Goal: Task Accomplishment & Management: Manage account settings

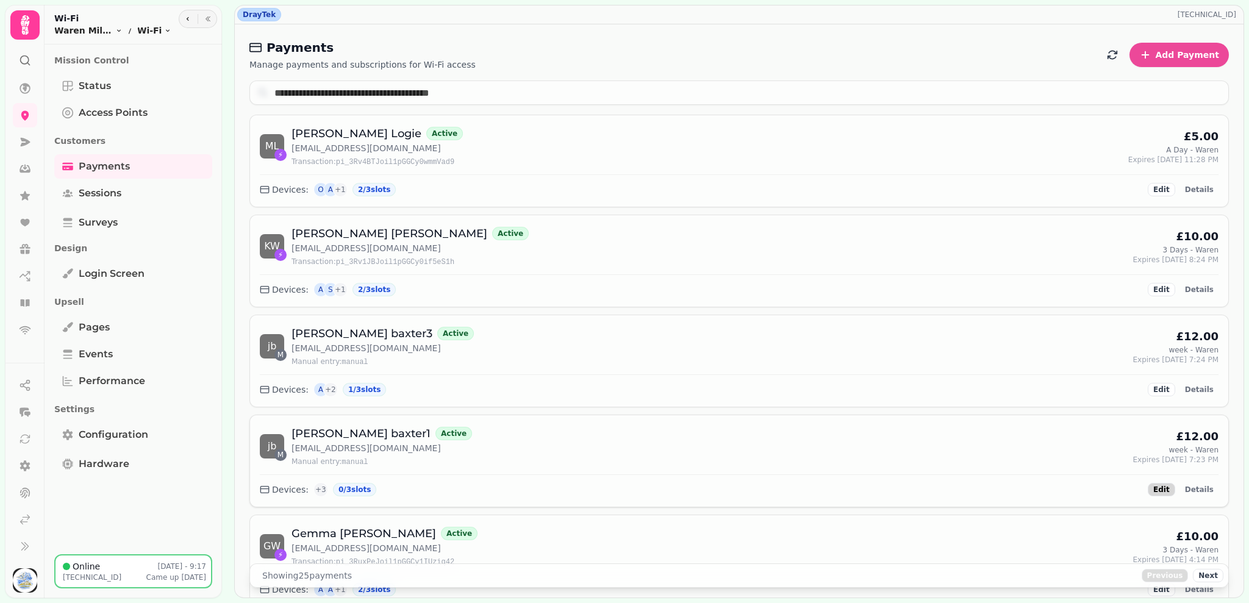
click at [1164, 487] on button "Edit" at bounding box center [1161, 489] width 27 height 13
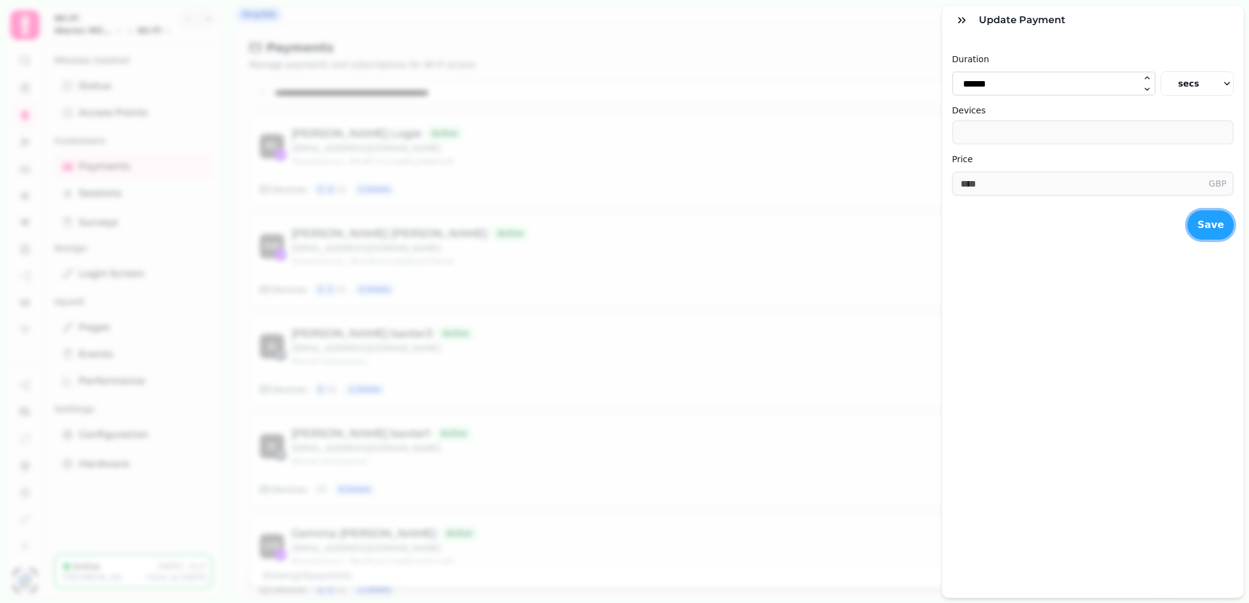
click at [1201, 221] on button "Save" at bounding box center [1211, 224] width 46 height 29
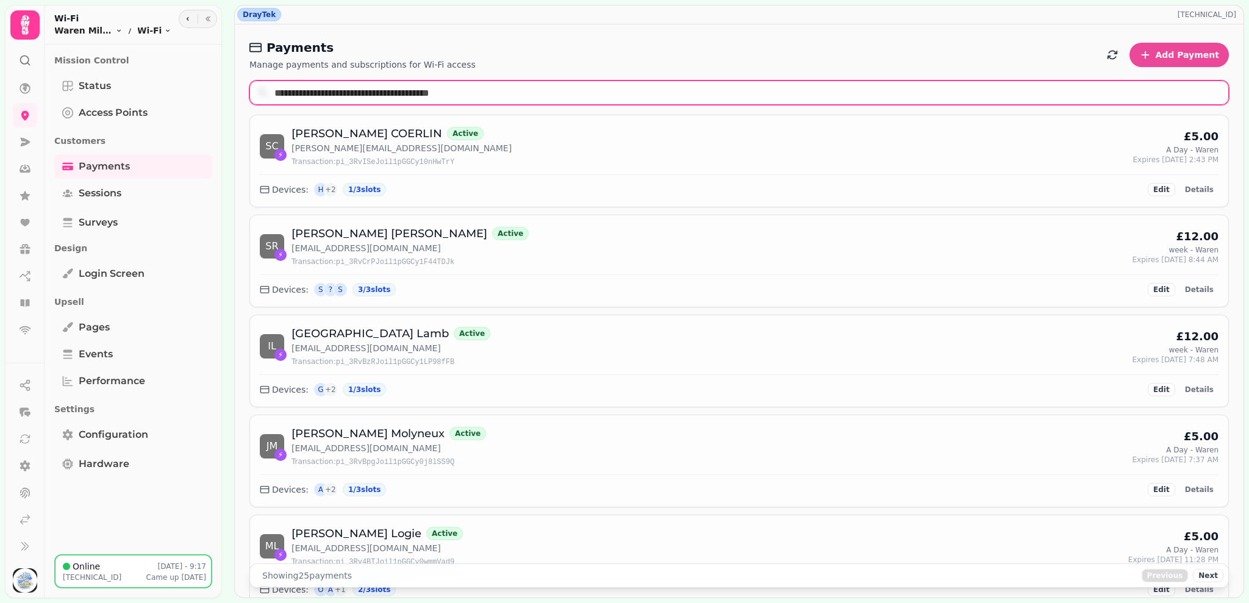
click at [543, 101] on input "text" at bounding box center [740, 93] width 980 height 24
click at [543, 101] on input "*" at bounding box center [740, 93] width 980 height 24
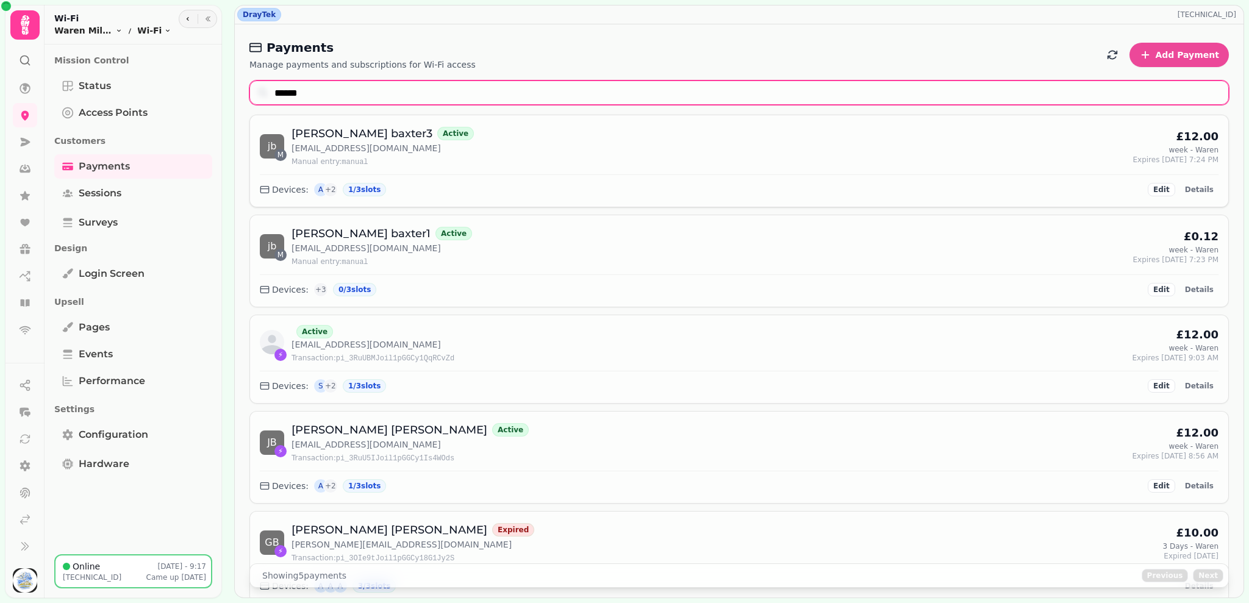
type input "******"
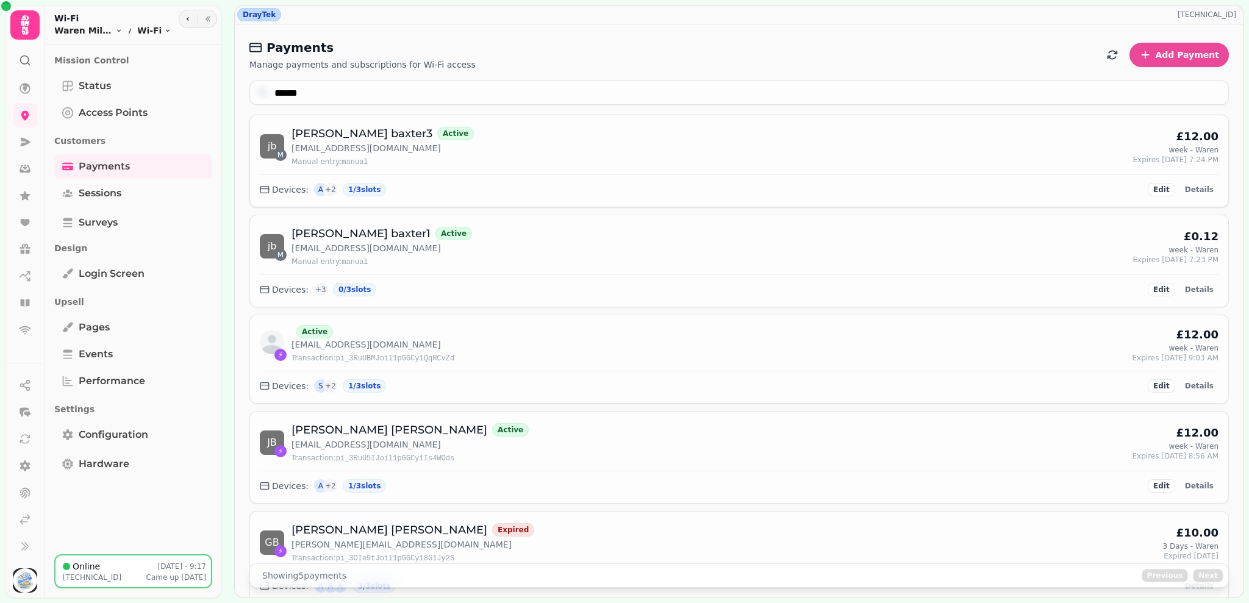
click at [700, 196] on div "Devices: A + 2 1 / 3 slots Edit Details" at bounding box center [739, 185] width 959 height 23
click at [323, 190] on div "+ 2" at bounding box center [330, 189] width 15 height 15
click at [1199, 186] on span "Details" at bounding box center [1199, 189] width 29 height 7
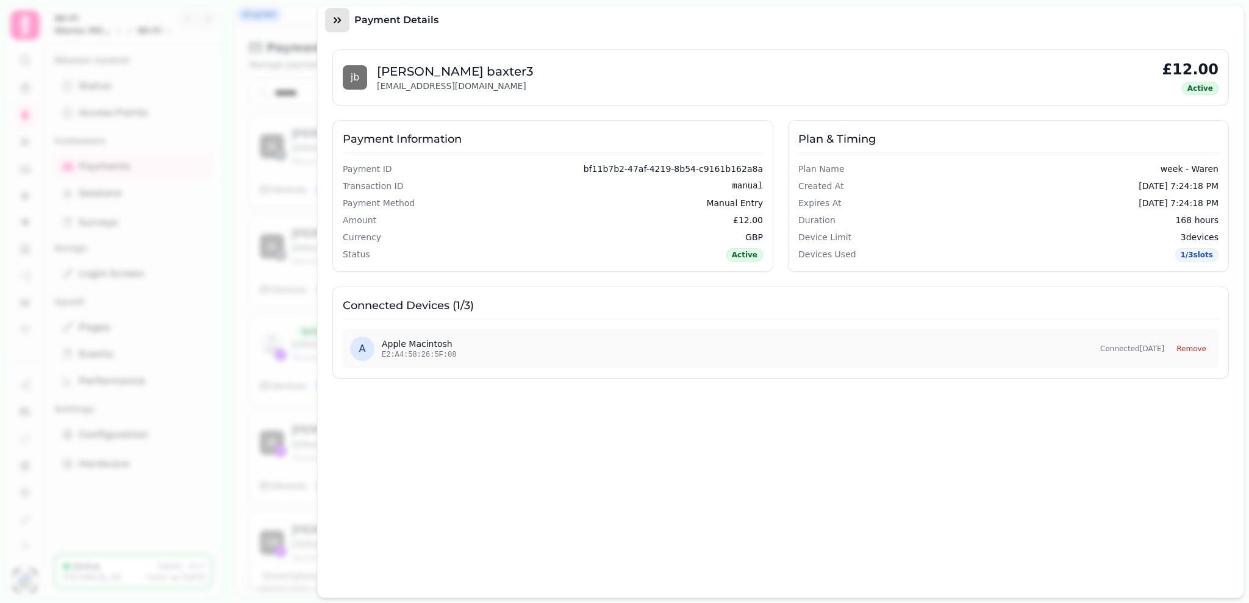
click at [335, 15] on icon "button" at bounding box center [337, 20] width 12 height 12
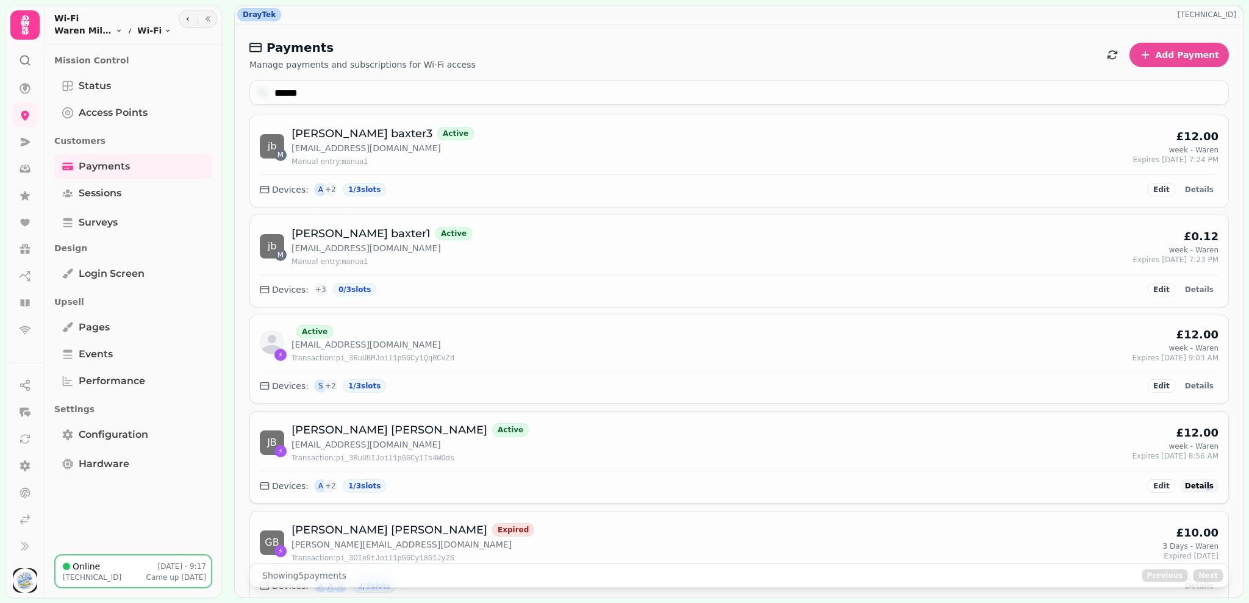
click at [1196, 492] on div "J B ⚡ Josh Baxter Active baxterjosh123@gnail.com Transaction: pi_3RuU5IJoil1pGG…" at bounding box center [739, 458] width 978 height 92
click at [1196, 492] on button "Details" at bounding box center [1199, 485] width 38 height 13
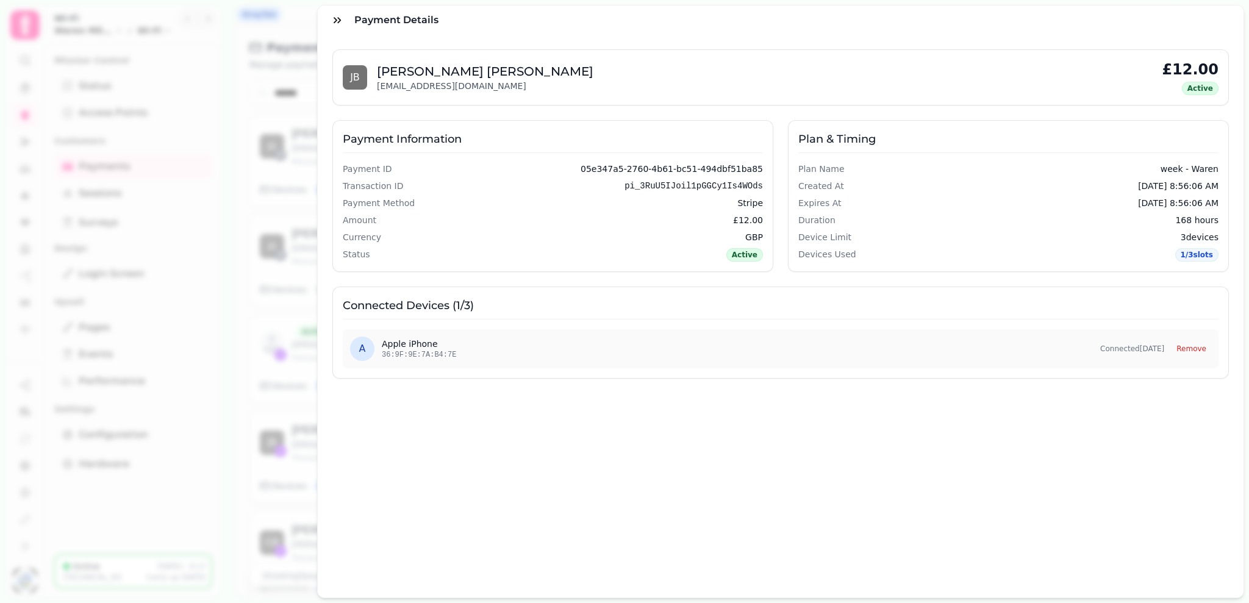
click at [1196, 492] on div "J B Josh Baxter baxterjosh123@gnail.com £12.00 Active Payment Information Payme…" at bounding box center [781, 316] width 926 height 563
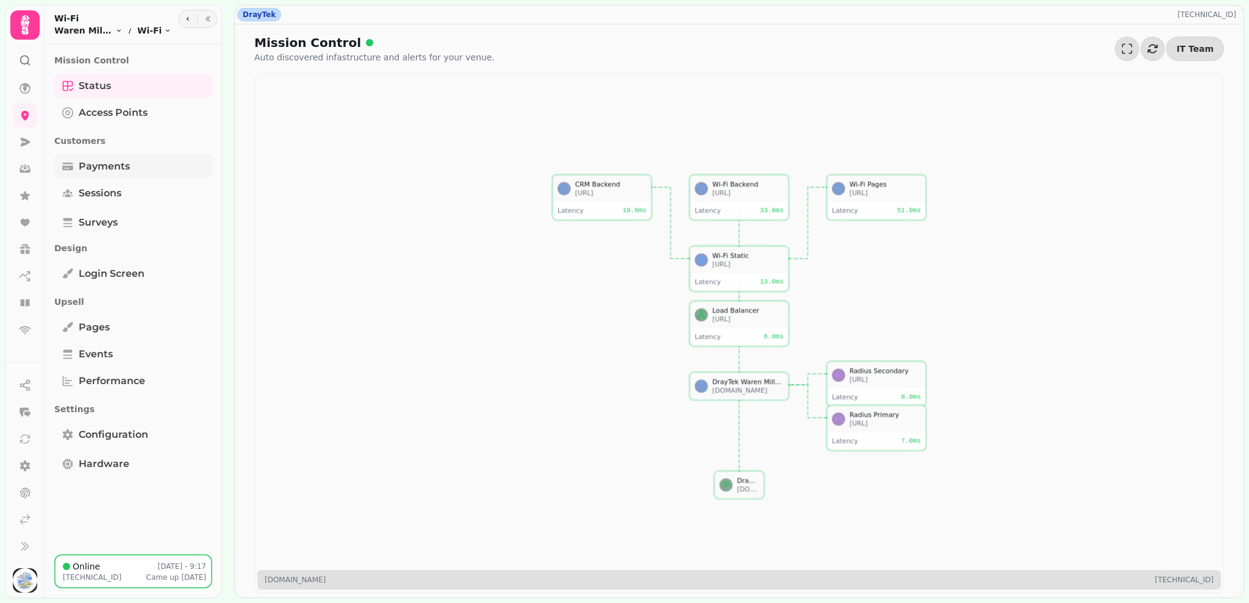
click at [129, 163] on link "Payments" at bounding box center [133, 166] width 158 height 24
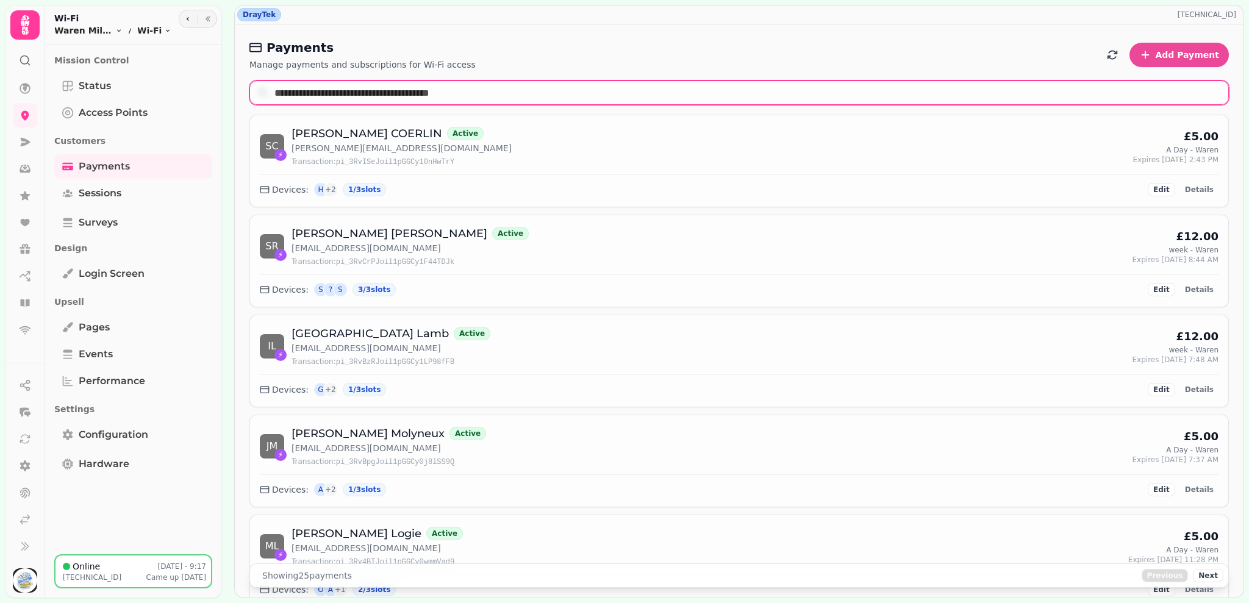
click at [267, 88] on input "text" at bounding box center [740, 93] width 980 height 24
click at [267, 88] on input "*" at bounding box center [740, 93] width 980 height 24
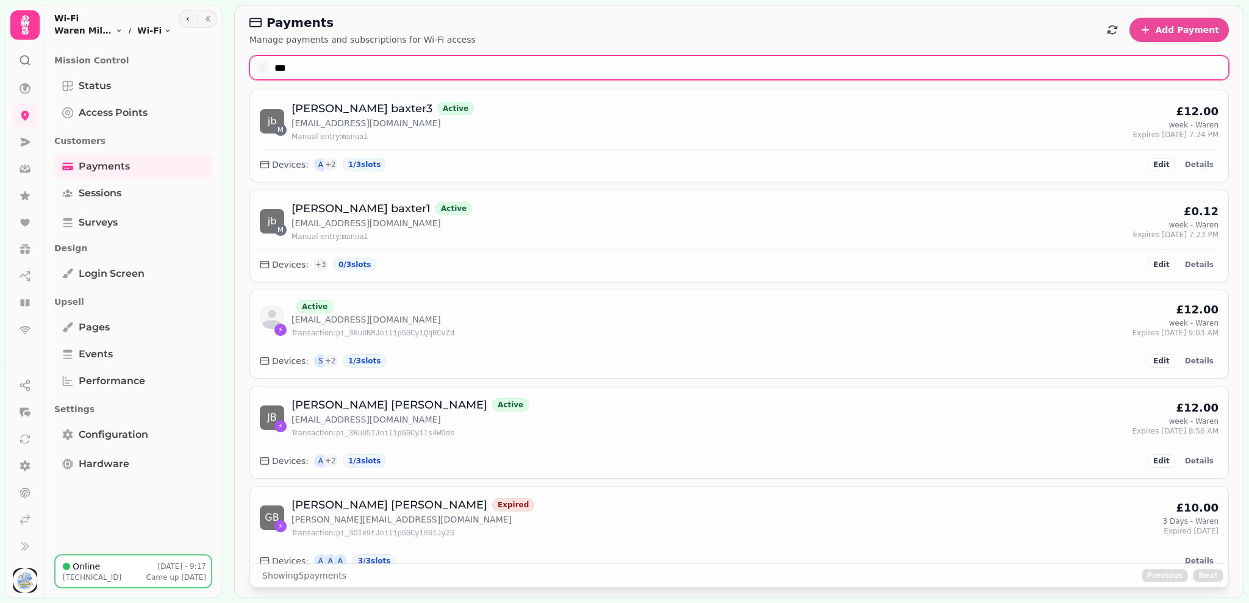
scroll to position [26, 0]
type input "***"
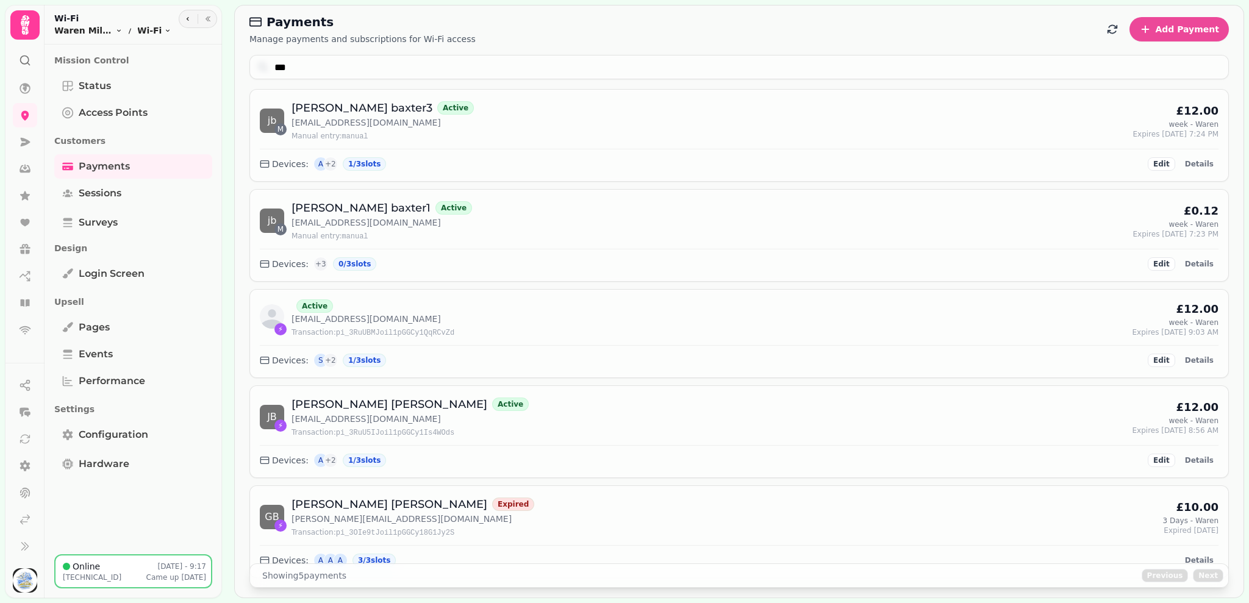
click at [1247, 345] on div "DrayTek 109.170.136.88 Payments Manage payments and subscriptions for Wi-Fi acc…" at bounding box center [739, 301] width 1020 height 603
drag, startPoint x: 1247, startPoint y: 345, endPoint x: 1248, endPoint y: 361, distance: 15.3
click at [1248, 359] on div "DrayTek 109.170.136.88 Payments Manage payments and subscriptions for Wi-Fi acc…" at bounding box center [739, 301] width 1020 height 603
